Goal: Information Seeking & Learning: Learn about a topic

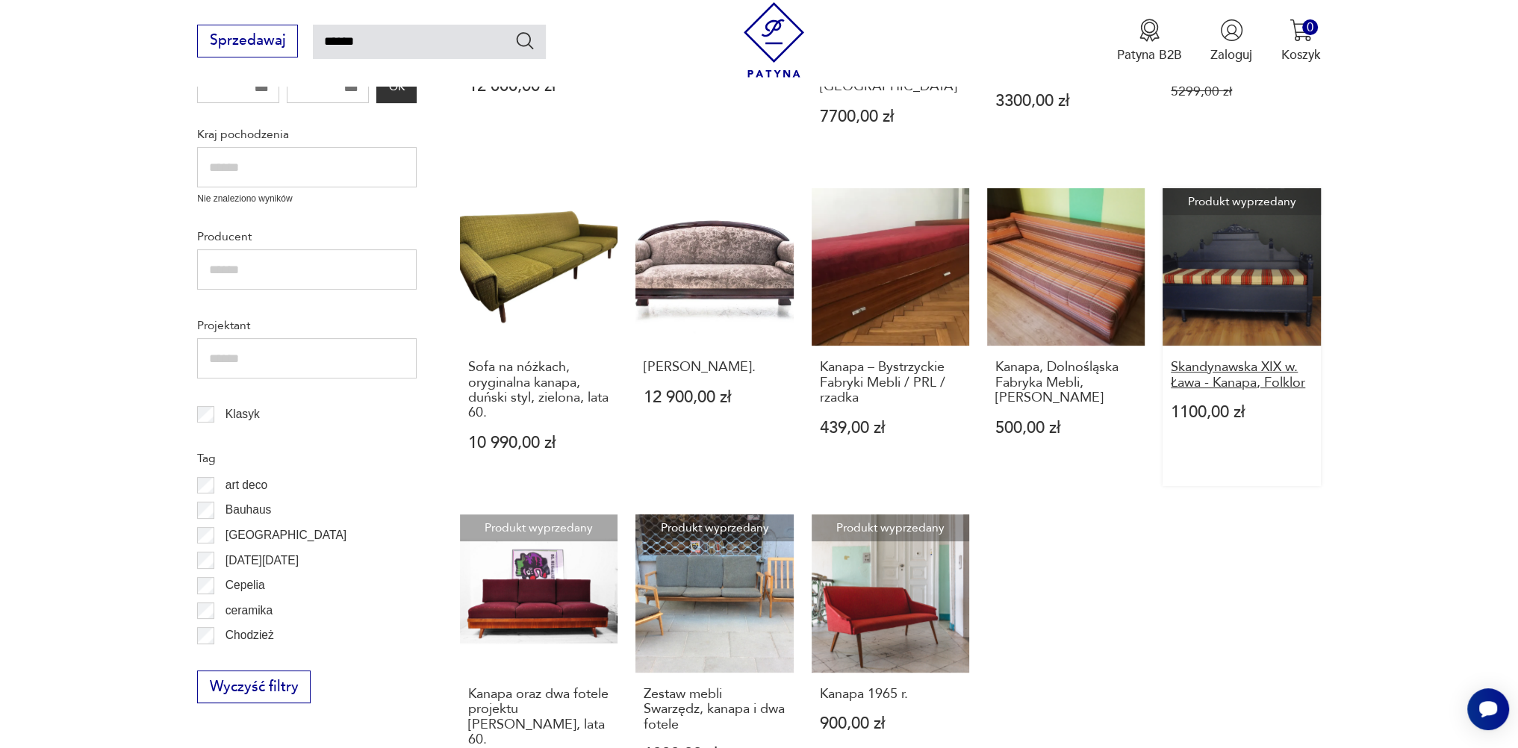
scroll to position [722, 0]
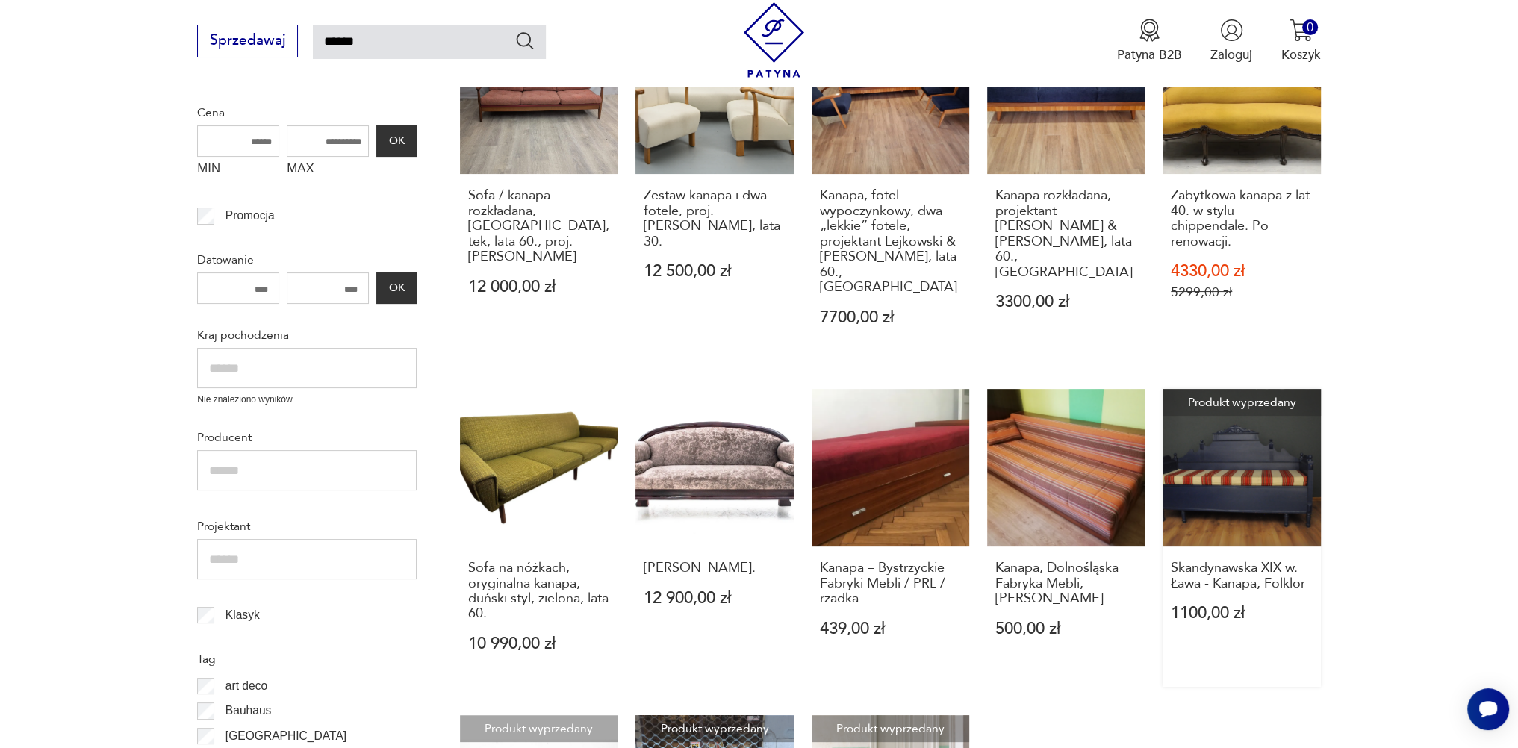
click at [1241, 452] on link "Produkt wyprzedany Skandynawska XIX w. Ława - Kanapa, Folklor 1100,00 zł" at bounding box center [1241, 538] width 158 height 298
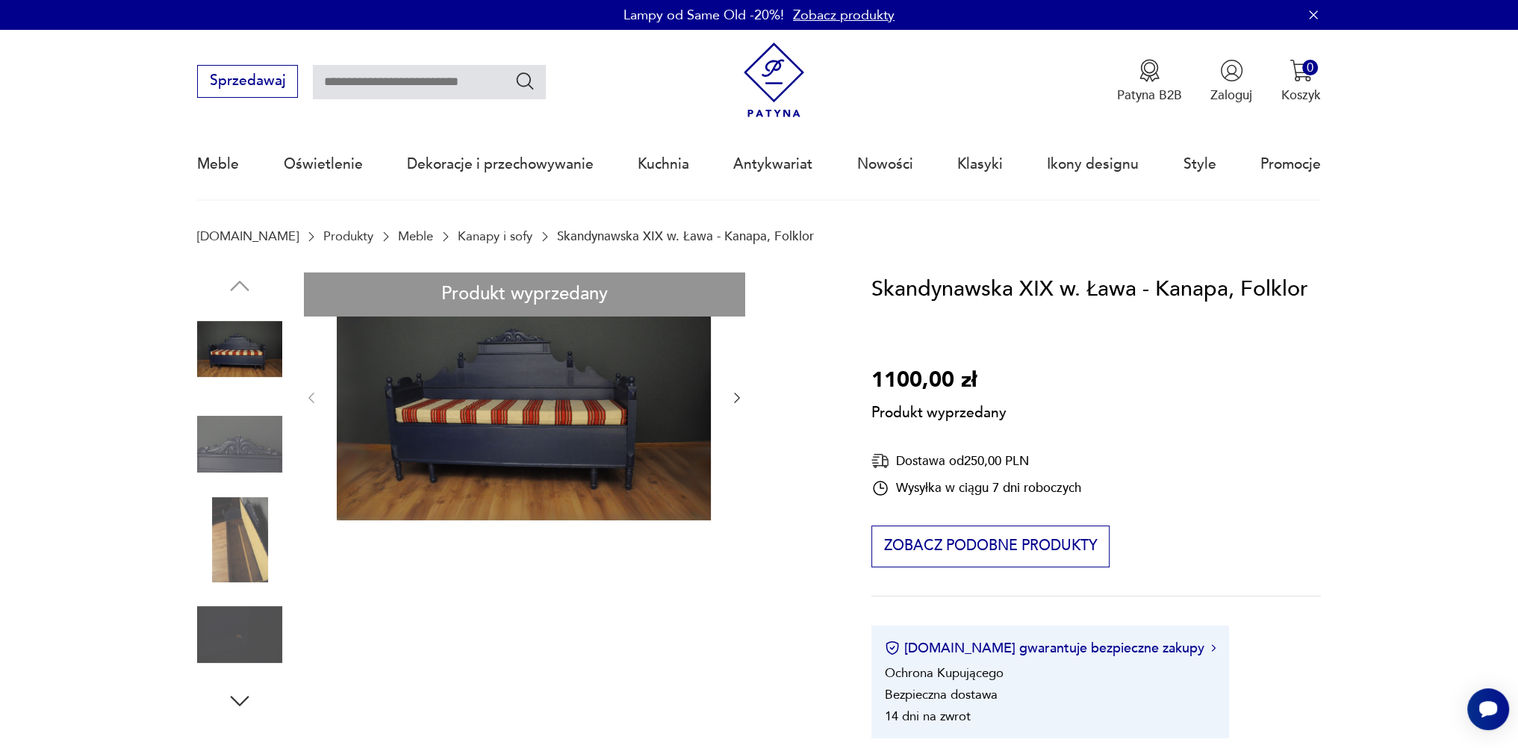
drag, startPoint x: 588, startPoint y: 413, endPoint x: 557, endPoint y: 411, distance: 31.4
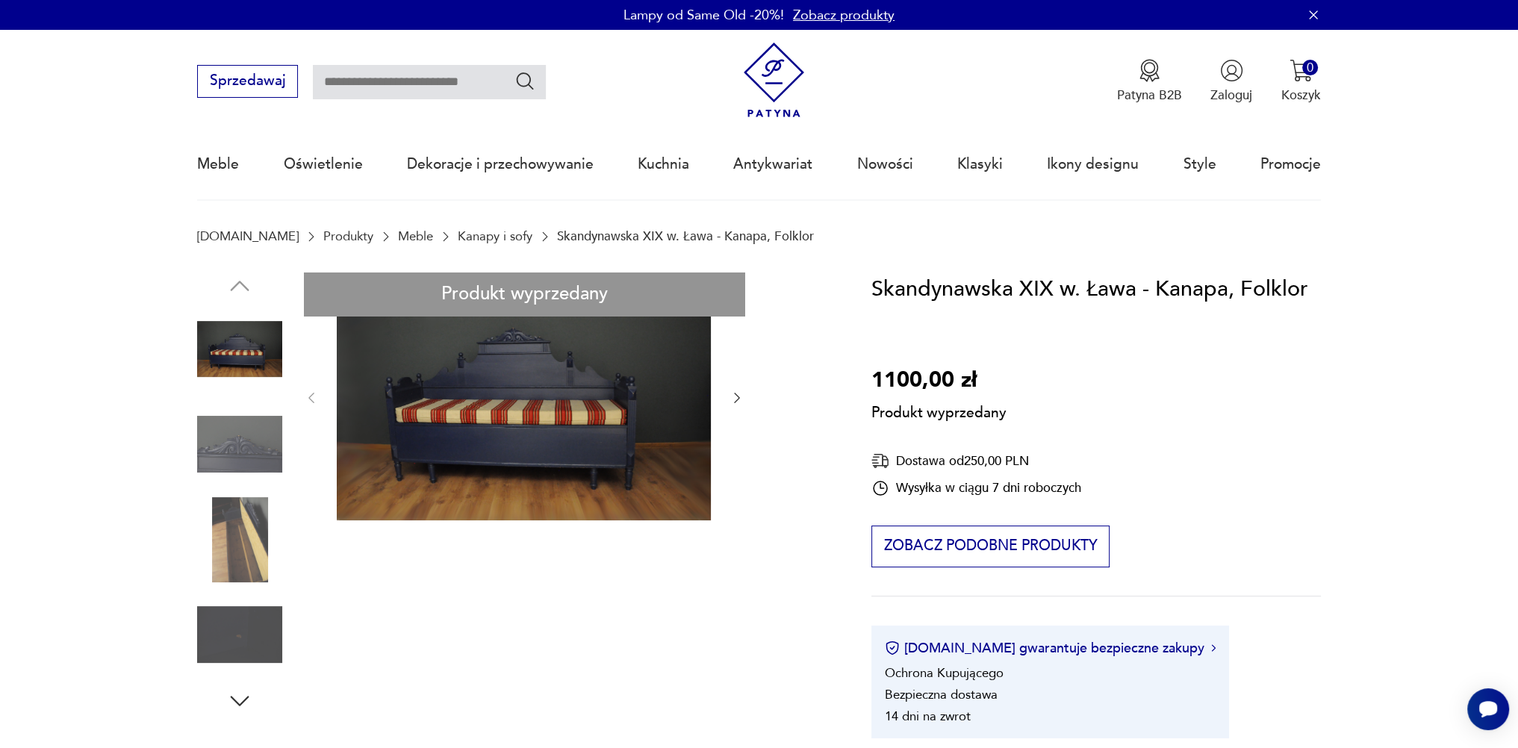
drag, startPoint x: 263, startPoint y: 540, endPoint x: 341, endPoint y: 474, distance: 102.3
type input "******"
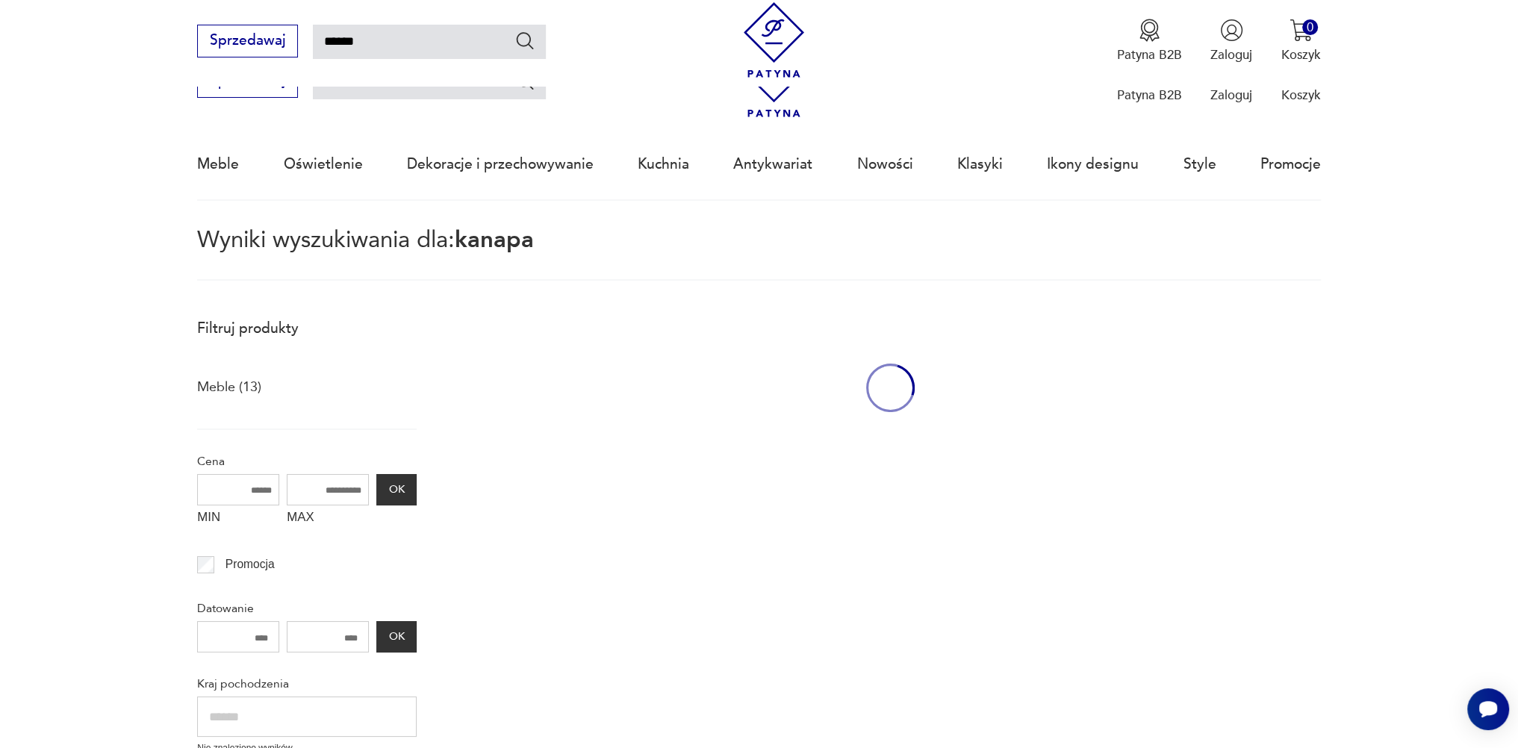
scroll to position [347, 0]
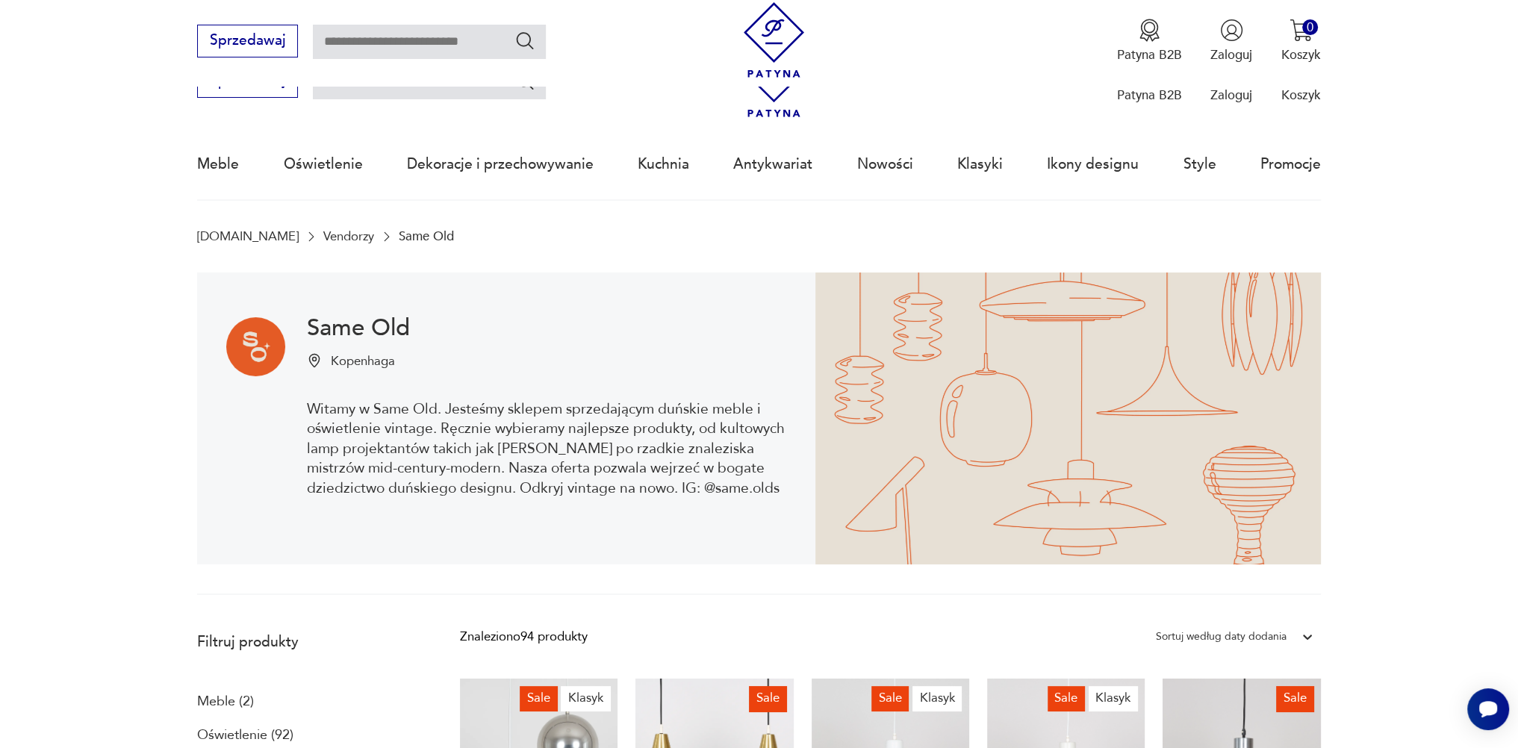
scroll to position [399, 0]
